Goal: Book appointment/travel/reservation

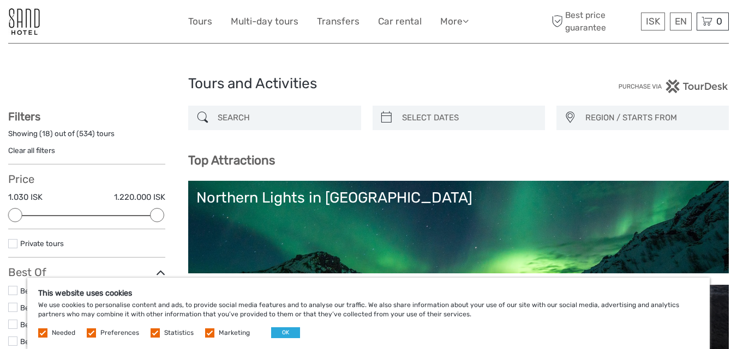
click at [13, 308] on label at bounding box center [12, 307] width 9 height 9
click at [0, 0] on input "checkbox" at bounding box center [0, 0] width 0 height 0
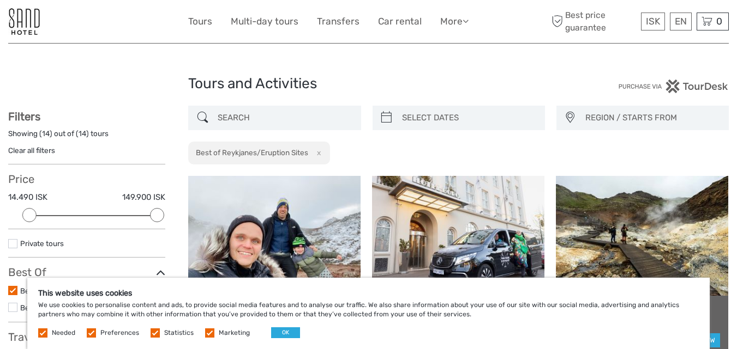
click at [639, 117] on span "REGION / STARTS FROM" at bounding box center [651, 118] width 143 height 18
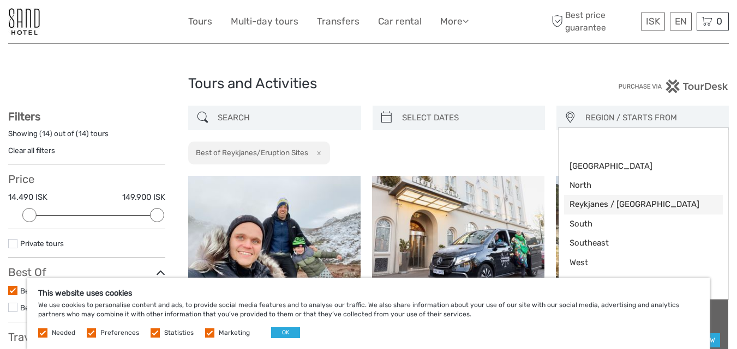
click at [593, 206] on span "Reykjanes / [GEOGRAPHIC_DATA]" at bounding box center [633, 204] width 129 height 11
select select "Reykjanes / [GEOGRAPHIC_DATA]"
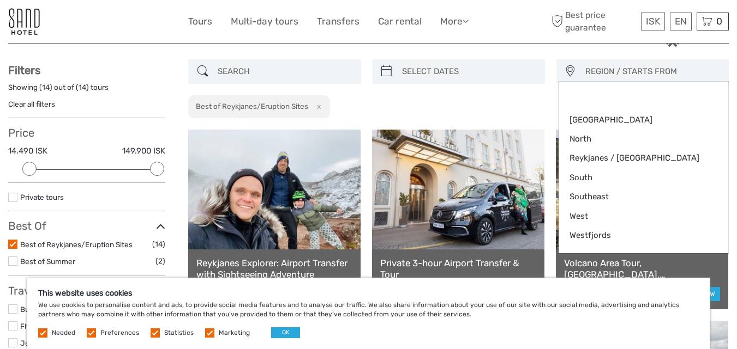
scroll to position [13, 0]
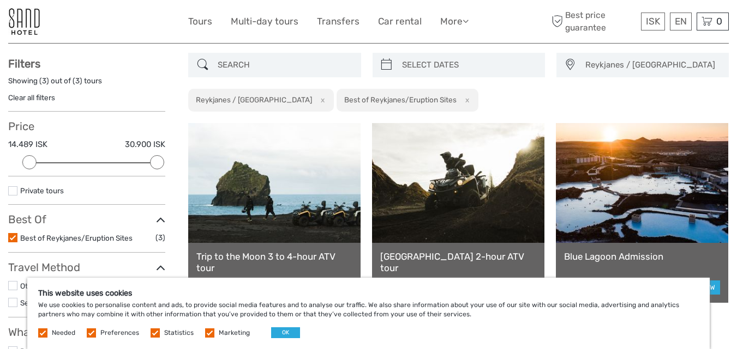
scroll to position [20, 0]
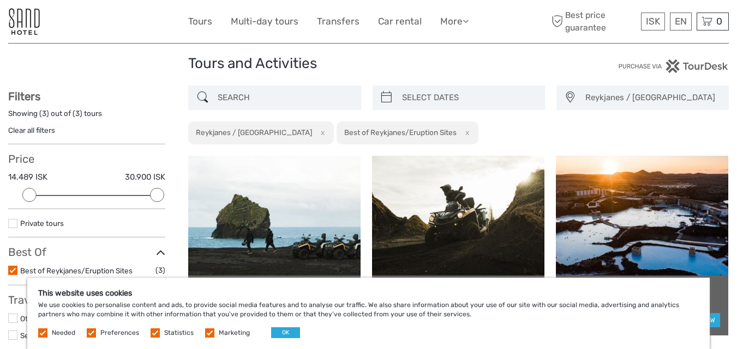
click at [458, 132] on button "x" at bounding box center [465, 132] width 15 height 11
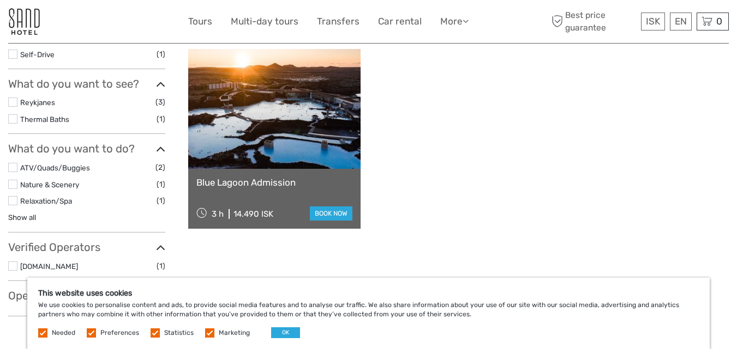
scroll to position [171, 0]
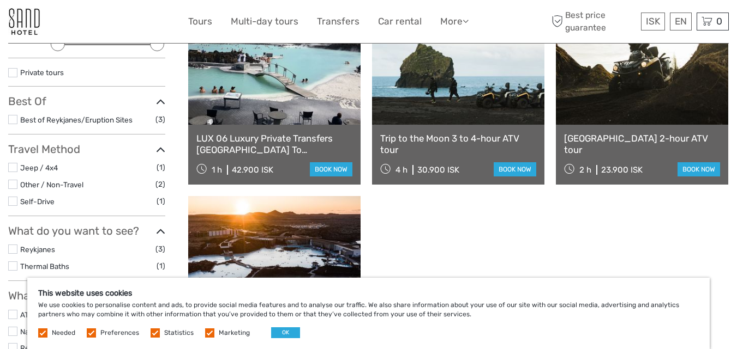
click at [610, 230] on div "LUX 06 Luxury Private Transfers [GEOGRAPHIC_DATA] To [GEOGRAPHIC_DATA] 1 h 42.9…" at bounding box center [458, 190] width 540 height 371
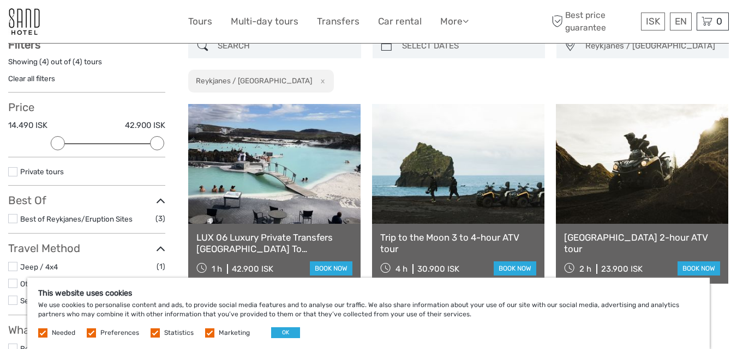
scroll to position [0, 0]
